Goal: Transaction & Acquisition: Register for event/course

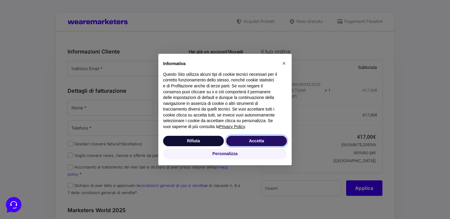
click at [274, 141] on button "Accetta" at bounding box center [256, 141] width 61 height 11
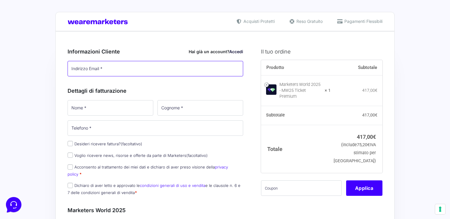
click at [190, 70] on input "Indirizzo Email *" at bounding box center [155, 68] width 175 height 15
type input "[PERSON_NAME][EMAIL_ADDRESS][DOMAIN_NAME]"
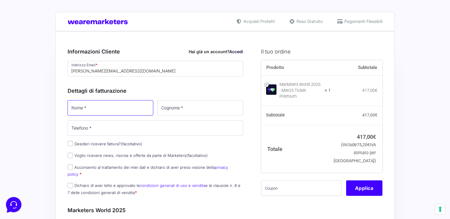
click at [114, 103] on input "Nome *" at bounding box center [111, 107] width 86 height 15
type input "[PERSON_NAME]"
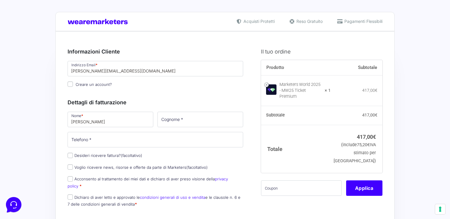
click at [186, 106] on h3 "Dettagli di fatturazione" at bounding box center [155, 102] width 175 height 8
click at [171, 121] on input "Cognome *" at bounding box center [200, 119] width 86 height 15
type input "[PERSON_NAME]"
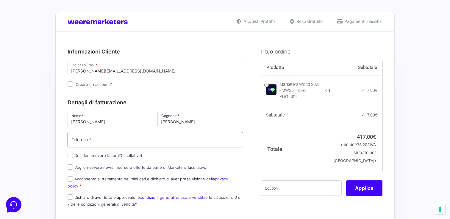
click at [138, 140] on input "Telefono *" at bounding box center [155, 139] width 175 height 15
type input "3317664902"
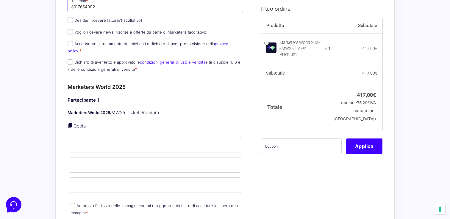
scroll to position [137, 0]
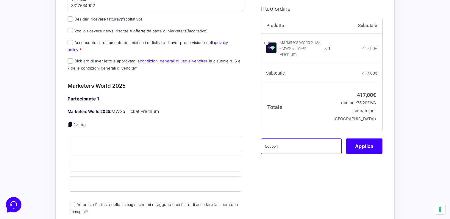
click at [285, 141] on input "text" at bounding box center [301, 145] width 81 height 15
paste input "MRK100OFFMWTEST"
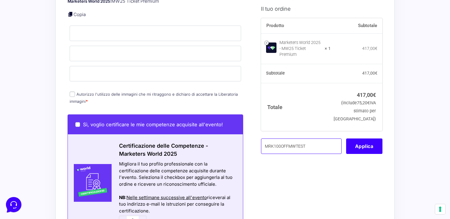
scroll to position [256, 0]
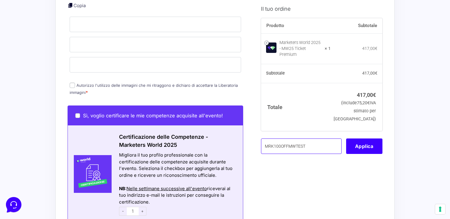
type input "MRK100OFFMWTEST"
click at [177, 83] on label "Autorizzo l'utilizzo delle immagini che mi ritraggono e dichiaro di accettare l…" at bounding box center [154, 89] width 168 height 12
click at [75, 83] on input "Autorizzo l'utilizzo delle immagini che mi ritraggono e dichiaro di accettare l…" at bounding box center [72, 85] width 5 height 5
click at [177, 83] on label "Autorizzo l'utilizzo delle immagini che mi ritraggono e dichiaro di accettare l…" at bounding box center [154, 89] width 168 height 12
click at [75, 83] on input "Autorizzo l'utilizzo delle immagini che mi ritraggono e dichiaro di accettare l…" at bounding box center [72, 85] width 5 height 5
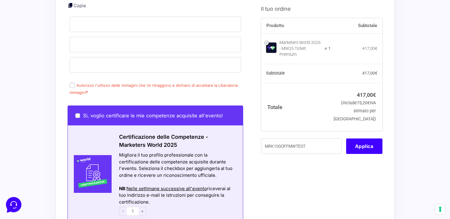
click at [177, 83] on label "Autorizzo l'utilizzo delle immagini che mi ritraggono e dichiaro di accettare l…" at bounding box center [154, 89] width 168 height 12
click at [75, 83] on input "Autorizzo l'utilizzo delle immagini che mi ritraggono e dichiaro di accettare l…" at bounding box center [72, 85] width 5 height 5
checkbox input "true"
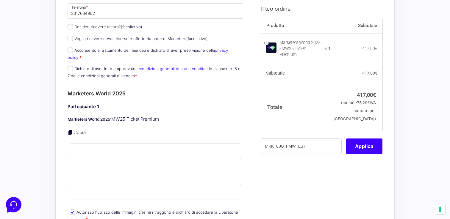
scroll to position [94, 0]
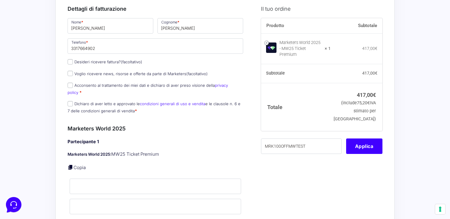
click at [106, 84] on label "Acconsento al trattamento dei miei dati e dichiaro di aver preso visione della …" at bounding box center [148, 89] width 160 height 12
click at [73, 84] on input "Acconsento al trattamento dei miei dati e dichiaro di aver preso visione della …" at bounding box center [70, 85] width 5 height 5
checkbox input "true"
click at [104, 101] on label "Dichiaro di aver letto e approvato le condizioni generali di uso e vendita e le…" at bounding box center [154, 107] width 173 height 12
click at [73, 101] on input "Dichiaro di aver letto e approvato le condizioni generali di uso e vendita e le…" at bounding box center [70, 103] width 5 height 5
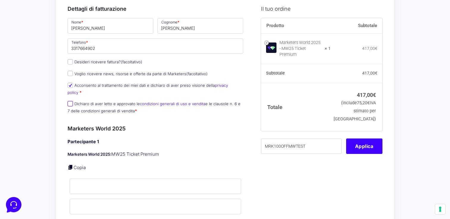
checkbox input "true"
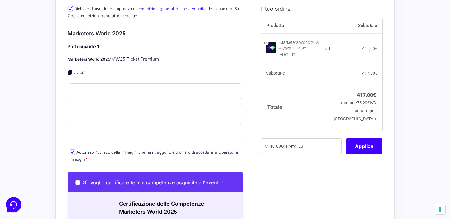
scroll to position [190, 0]
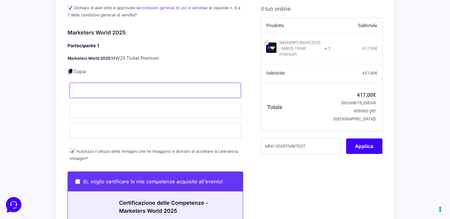
click at [102, 83] on input "Nome *" at bounding box center [155, 90] width 171 height 15
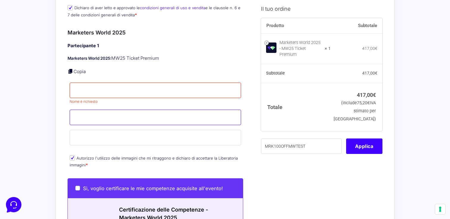
click at [98, 110] on input "Cognome *" at bounding box center [155, 117] width 171 height 15
click at [98, 123] on div "Partecipante 1 Marketers World 2025: MW25 Ticket Premium Copia Nome * Nome è ri…" at bounding box center [155, 106] width 175 height 127
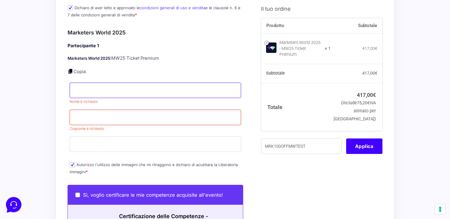
click at [99, 85] on input "Nome *" at bounding box center [155, 90] width 171 height 15
type input "[PERSON_NAME]"
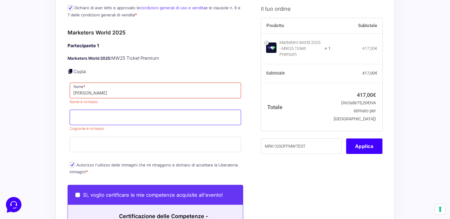
click at [96, 112] on input "Cognome *" at bounding box center [155, 117] width 171 height 15
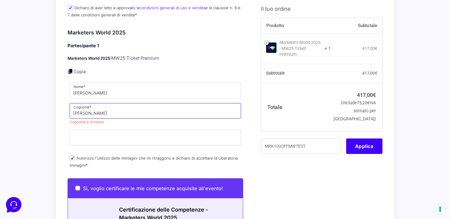
type input "[PERSON_NAME]"
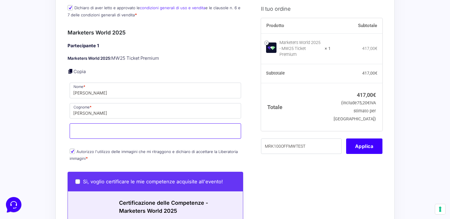
click at [95, 135] on div "Partecipante 1 Marketers World 2025: MW25 Ticket Premium Copia Nome * [PERSON_N…" at bounding box center [155, 103] width 175 height 120
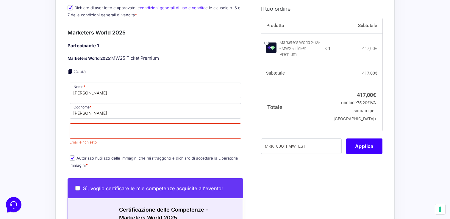
click at [94, 146] on div "Partecipante 1 Marketers World 2025: MW25 Ticket Premium Copia Nome * [PERSON_N…" at bounding box center [155, 106] width 175 height 127
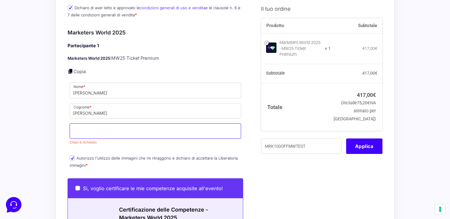
click at [94, 129] on input "Email *" at bounding box center [155, 130] width 171 height 15
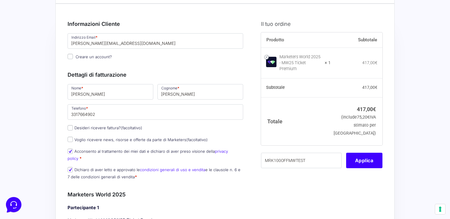
scroll to position [29, 0]
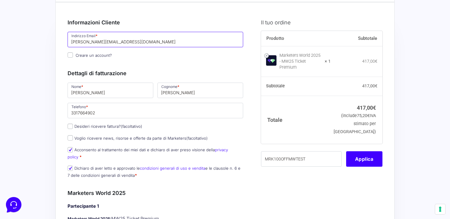
click at [93, 41] on input "[PERSON_NAME][EMAIL_ADDRESS][DOMAIN_NAME]" at bounding box center [155, 39] width 175 height 15
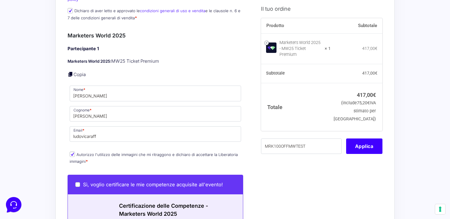
scroll to position [193, 0]
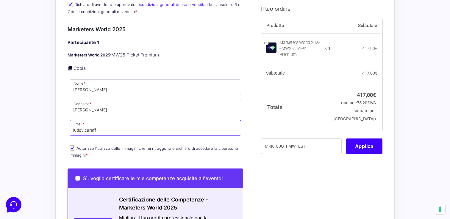
click at [103, 129] on input "ludovicaraff" at bounding box center [155, 127] width 171 height 15
paste input ".[PERSON_NAME][EMAIL_ADDRESS][DOMAIN_NAME]"
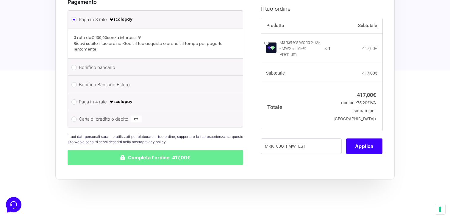
scroll to position [493, 0]
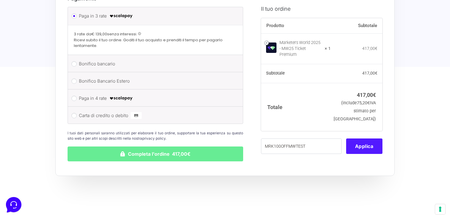
type input "[PERSON_NAME][EMAIL_ADDRESS][DOMAIN_NAME]"
click at [347, 141] on button "Applica" at bounding box center [364, 145] width 36 height 15
click at [351, 138] on button "Applica" at bounding box center [364, 145] width 36 height 15
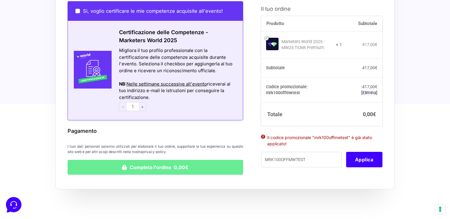
scroll to position [366, 0]
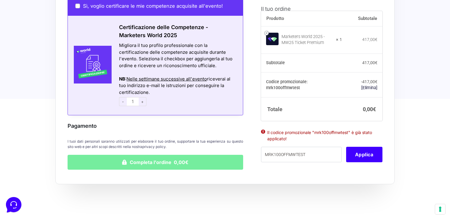
click at [177, 156] on button "Completa l'ordine 0,00€" at bounding box center [155, 162] width 175 height 15
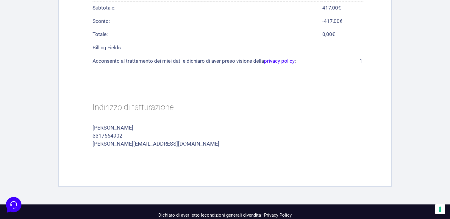
scroll to position [312, 0]
